Goal: Task Accomplishment & Management: Manage account settings

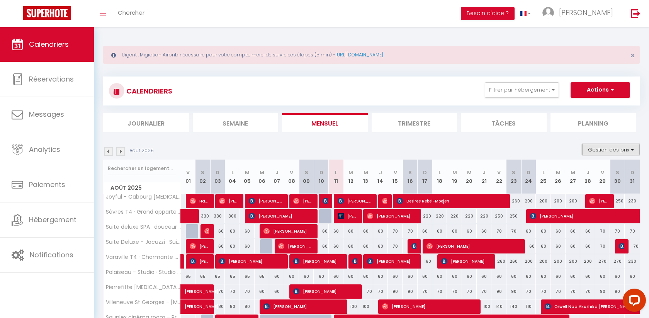
click at [605, 144] on button "Gestion des prix" at bounding box center [612, 150] width 58 height 12
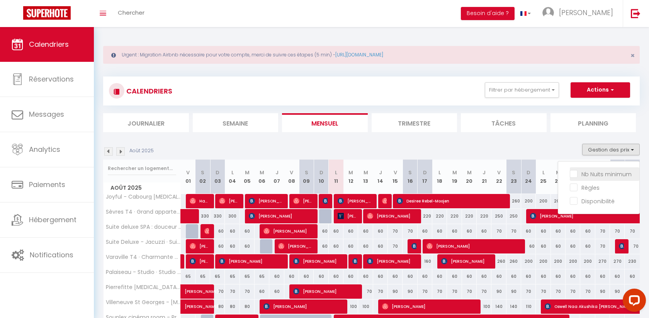
click at [601, 172] on input "Nb Nuits minimum" at bounding box center [605, 174] width 70 height 8
checkbox input "true"
checkbox input "false"
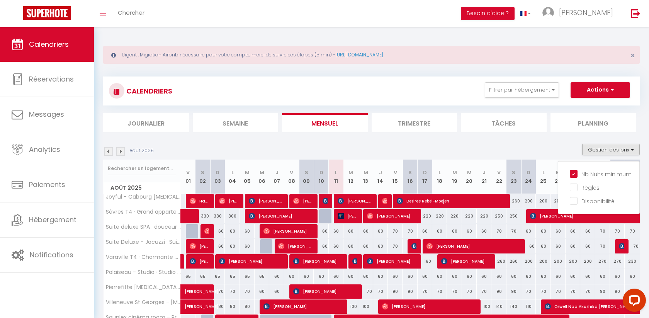
checkbox input "false"
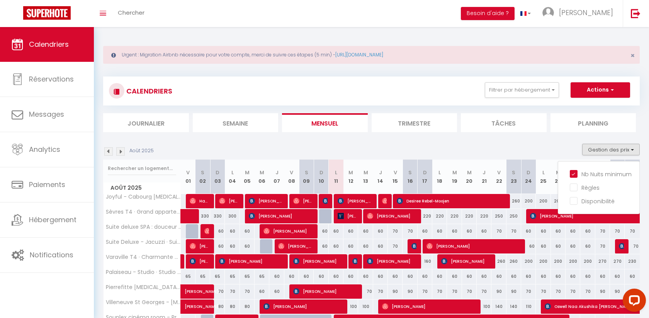
checkbox input "false"
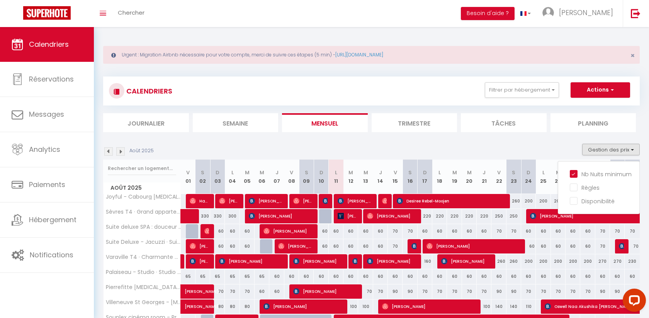
checkbox input "false"
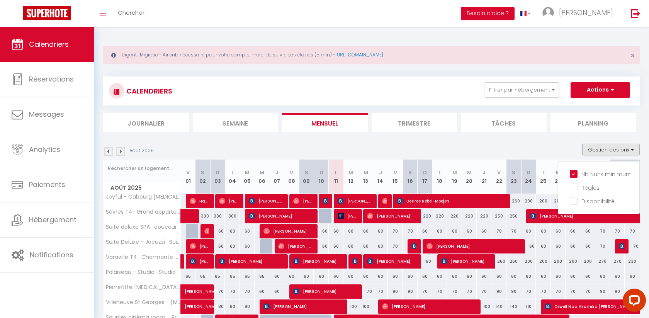
checkbox input "false"
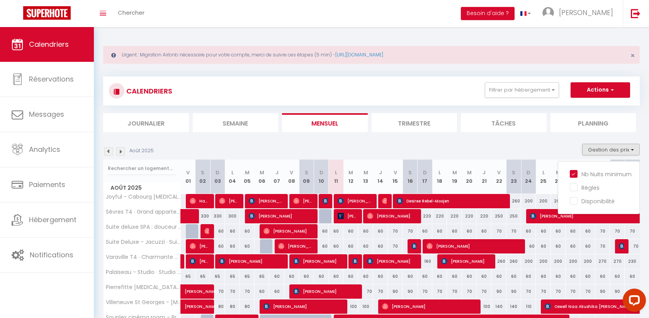
checkbox input "false"
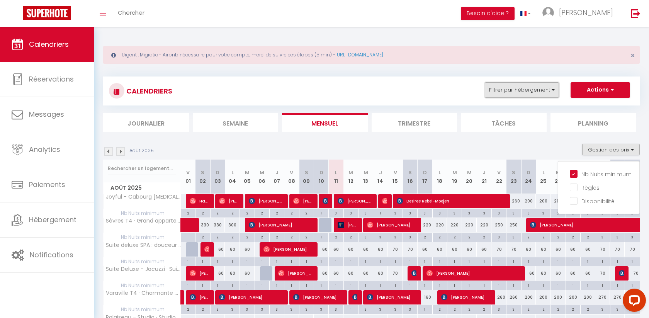
click at [541, 85] on button "Filtrer par hébergement" at bounding box center [522, 89] width 74 height 15
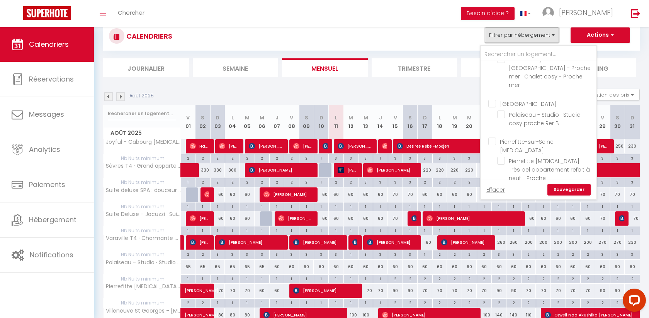
scroll to position [174, 0]
click at [539, 158] on span "Pierrefitte [MEDICAL_DATA] · Très bel appartement refait à neuf - Proche [GEOGR…" at bounding box center [549, 174] width 81 height 33
click at [539, 158] on input "Pierrefitte [MEDICAL_DATA] · Très bel appartement refait à neuf - Proche [GEOGR…" at bounding box center [545, 162] width 97 height 8
checkbox input "true"
checkbox input "false"
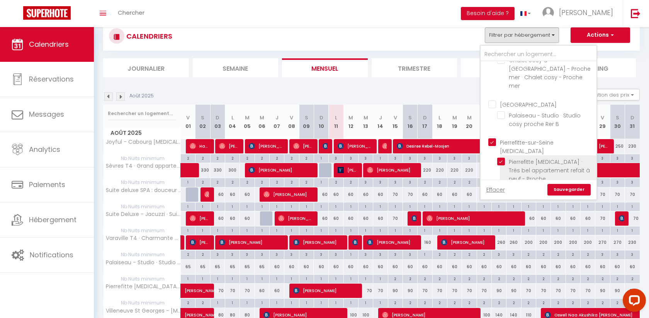
checkbox input "false"
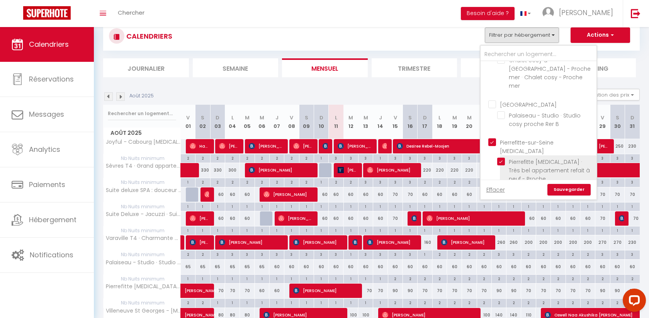
checkbox input "true"
checkbox input "false"
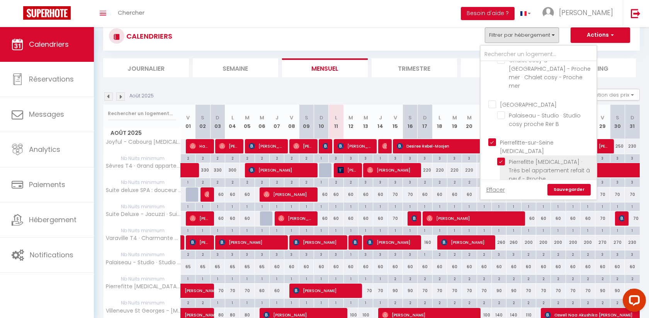
checkbox input "false"
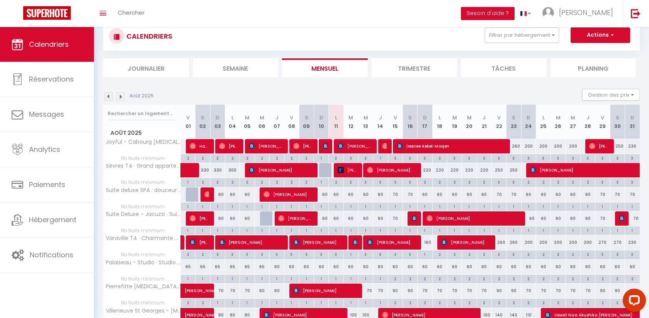
click at [515, 24] on li "Besoin d'aide ?" at bounding box center [488, 13] width 54 height 27
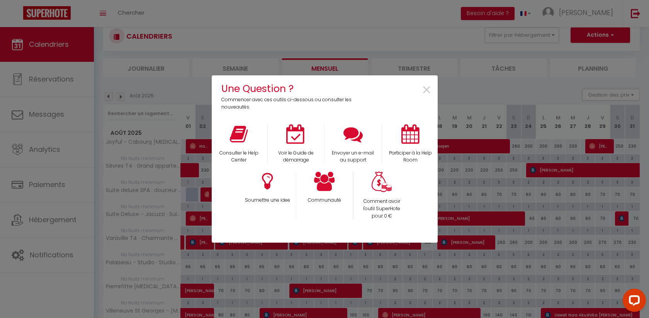
click at [537, 37] on div "Une Question ? Commencer avec ces outils ci-dessous ou consulter les nouveautés…" at bounding box center [324, 159] width 649 height 318
click at [427, 87] on span "×" at bounding box center [427, 90] width 10 height 24
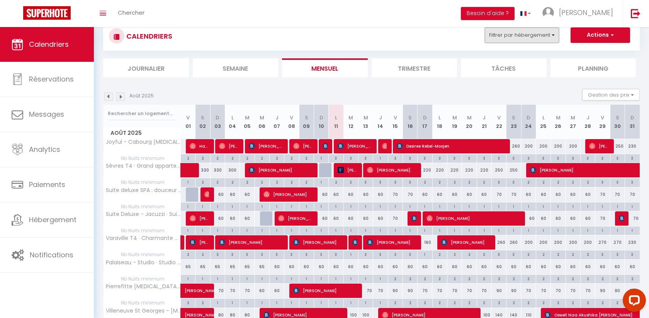
click at [518, 37] on button "Filtrer par hébergement" at bounding box center [522, 34] width 74 height 15
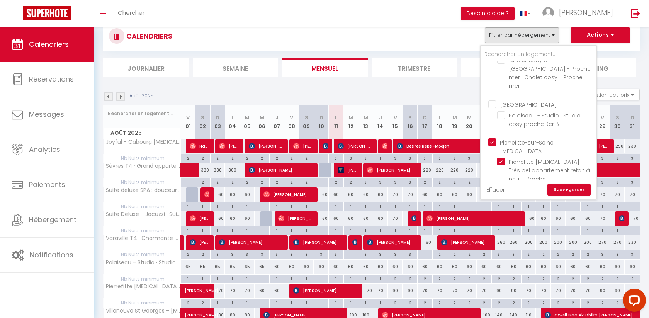
click at [565, 184] on link "Sauvegarder" at bounding box center [569, 190] width 43 height 12
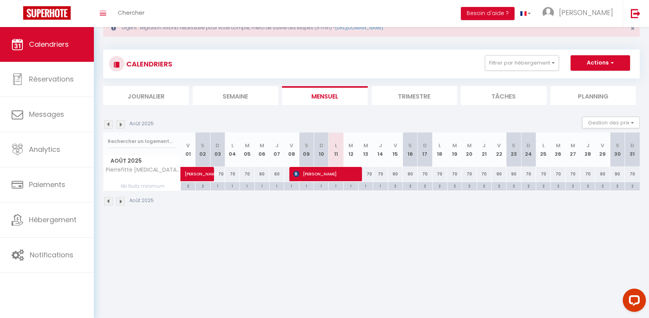
click at [110, 121] on img at bounding box center [108, 124] width 9 height 9
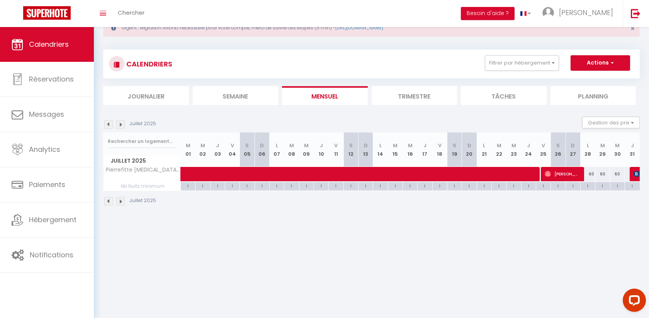
click at [110, 121] on img at bounding box center [108, 124] width 9 height 9
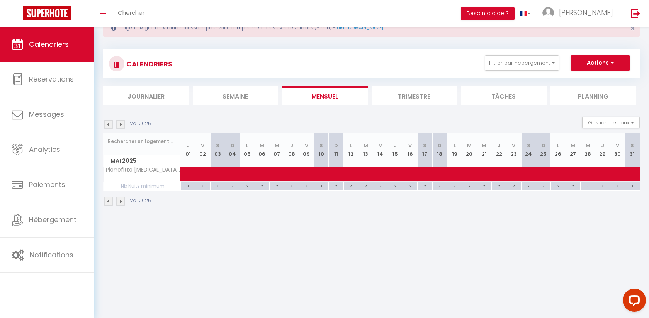
click at [110, 121] on img at bounding box center [108, 124] width 9 height 9
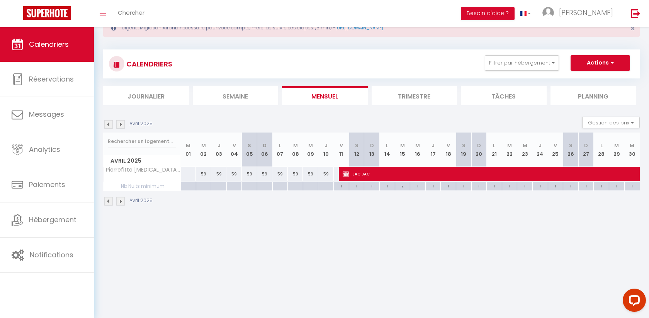
click at [110, 121] on img at bounding box center [108, 124] width 9 height 9
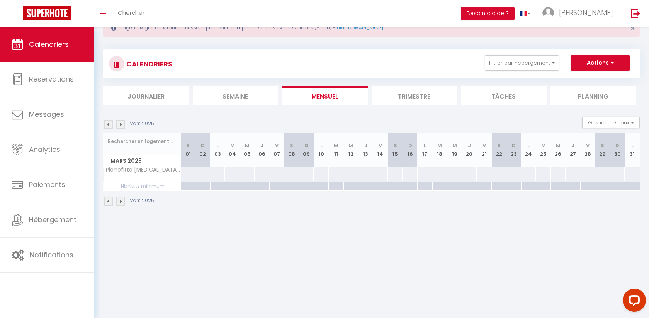
click at [110, 121] on img at bounding box center [108, 124] width 9 height 9
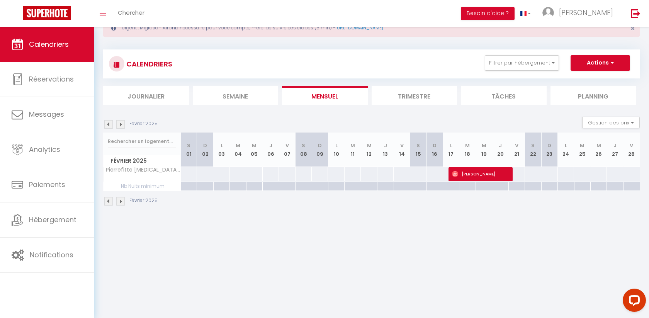
click at [110, 121] on img at bounding box center [108, 124] width 9 height 9
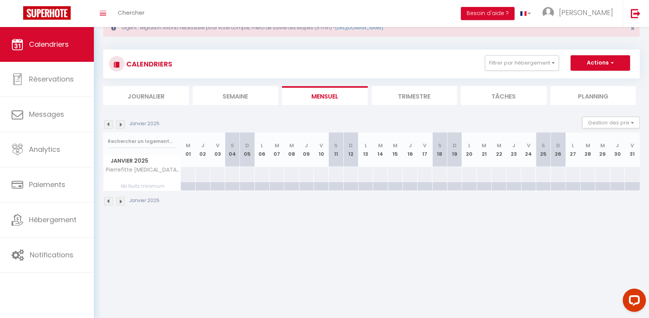
click at [110, 121] on img at bounding box center [108, 124] width 9 height 9
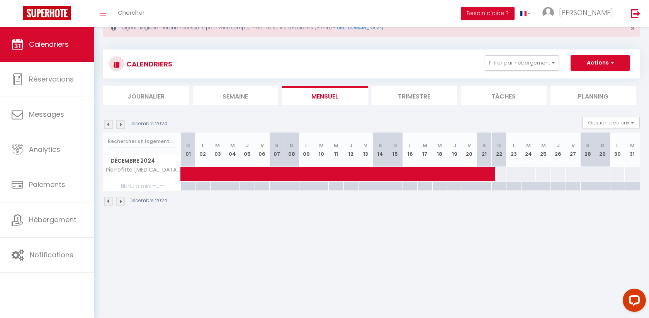
click at [109, 124] on img at bounding box center [108, 124] width 9 height 9
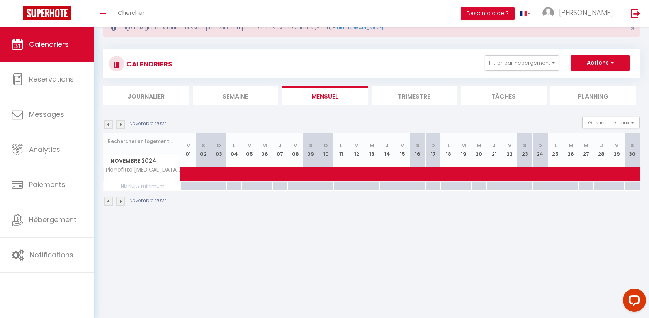
click at [121, 124] on img at bounding box center [120, 124] width 9 height 9
